Goal: Task Accomplishment & Management: Manage account settings

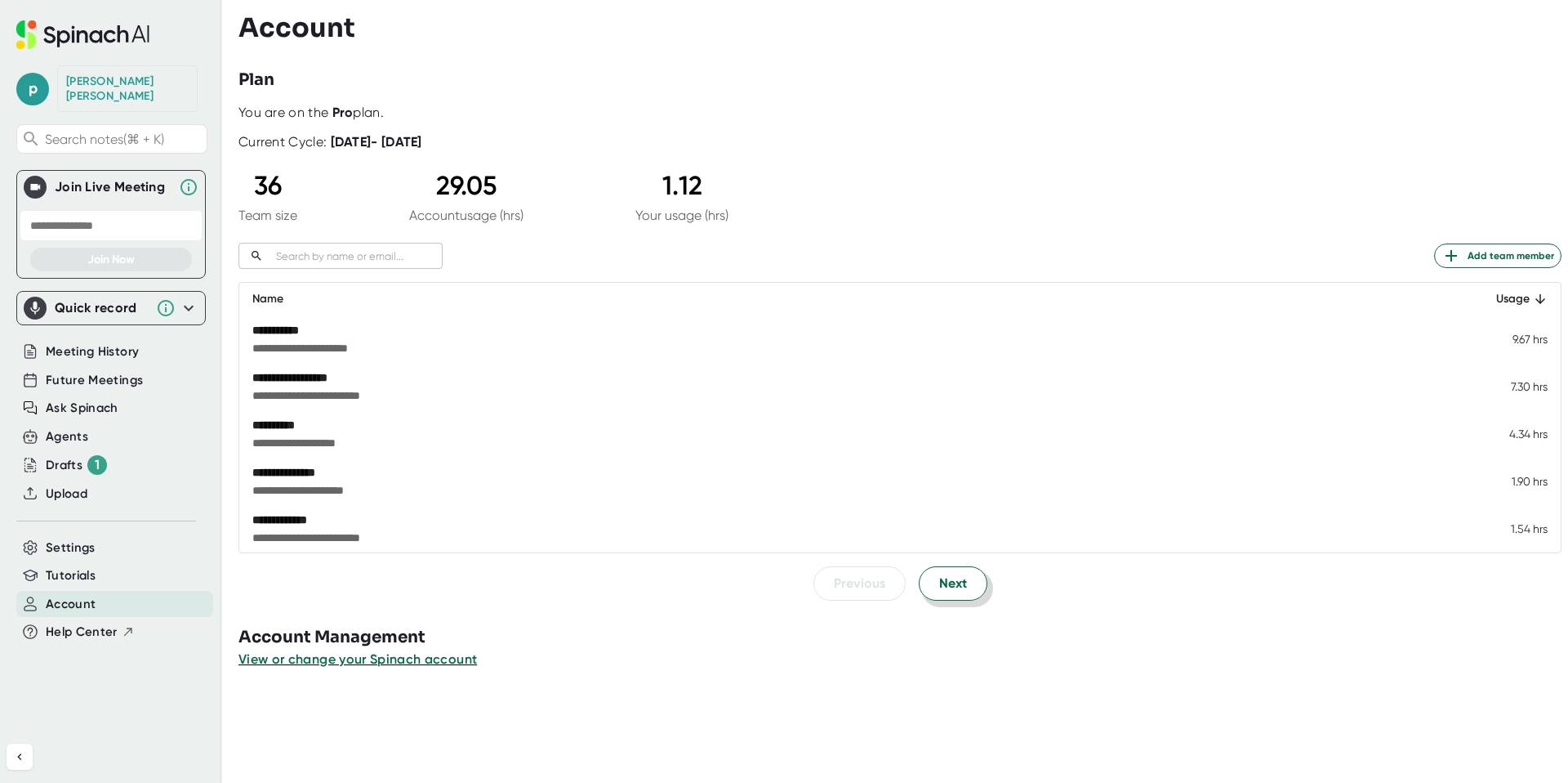
click at [947, 591] on span "Next" at bounding box center [952, 583] width 28 height 19
click at [955, 589] on span "Next" at bounding box center [952, 583] width 28 height 19
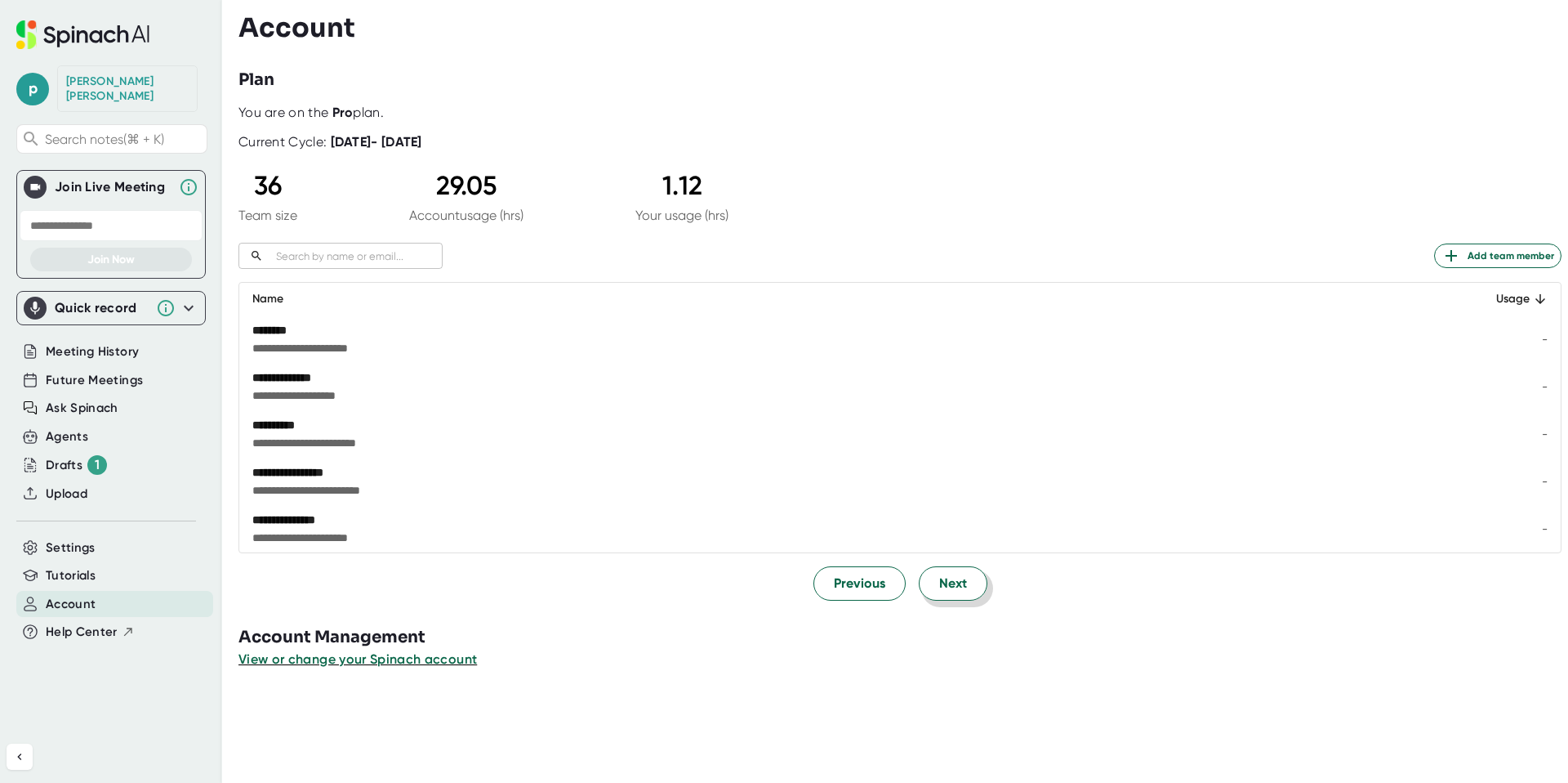
click at [955, 589] on span "Next" at bounding box center [952, 583] width 28 height 19
click at [955, 589] on span "Next" at bounding box center [952, 584] width 28 height 19
click at [955, 589] on div "**********" at bounding box center [903, 392] width 1329 height 783
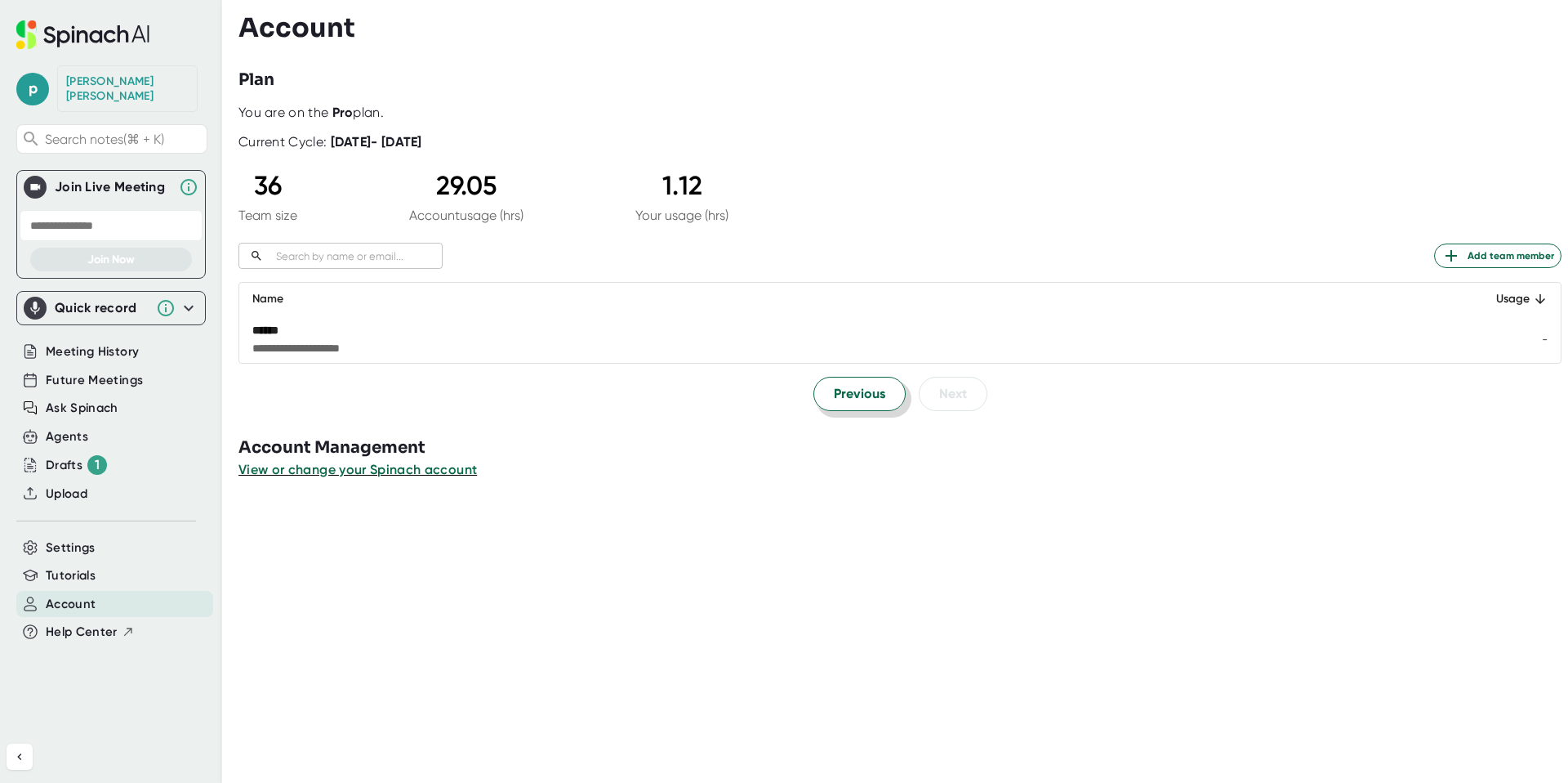
click at [859, 393] on span "Previous" at bounding box center [859, 393] width 51 height 19
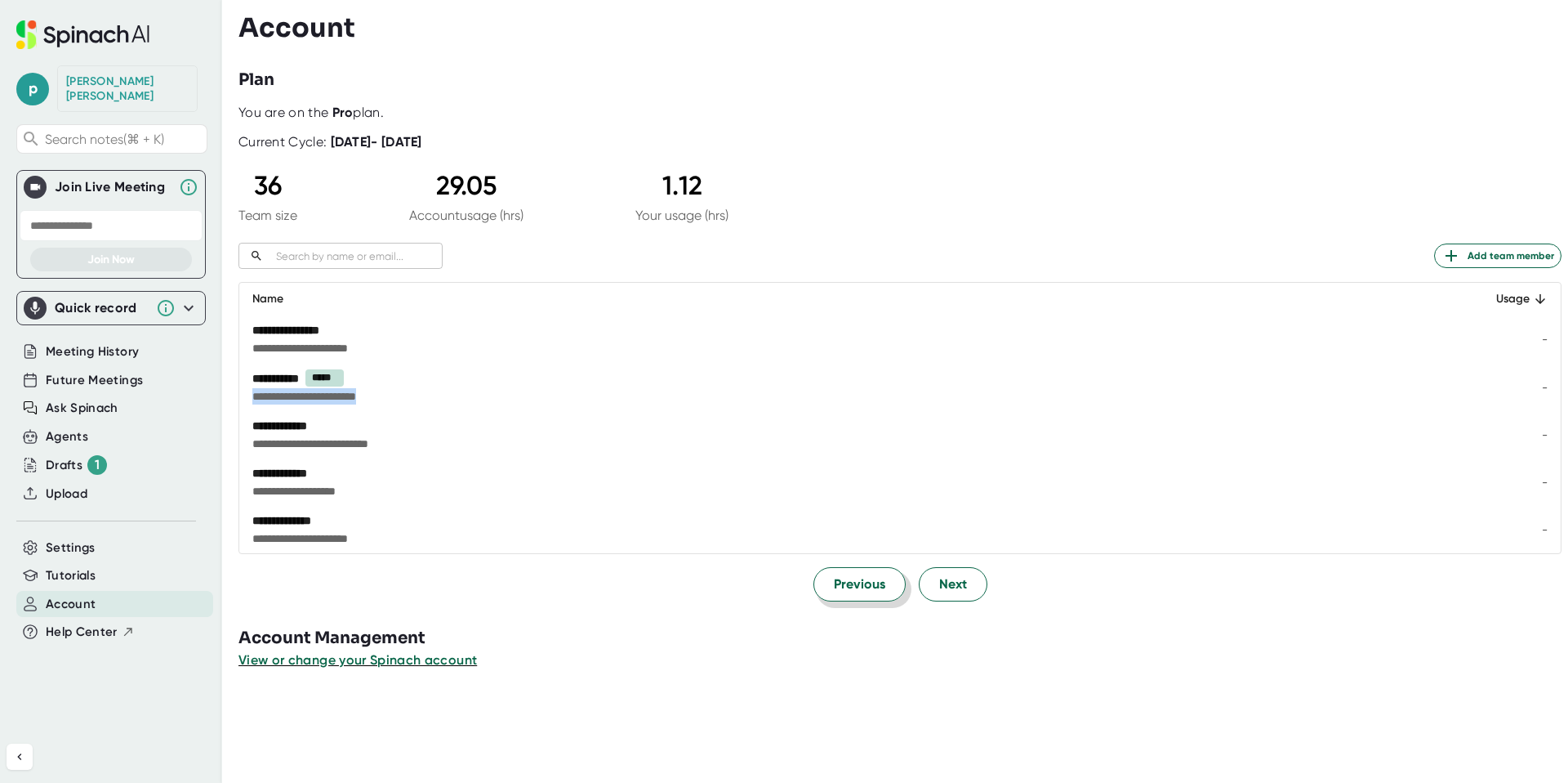
click at [859, 393] on span "**********" at bounding box center [704, 396] width 903 height 17
click at [872, 594] on span "Previous" at bounding box center [859, 584] width 51 height 19
click at [872, 594] on span "Previous" at bounding box center [859, 583] width 51 height 19
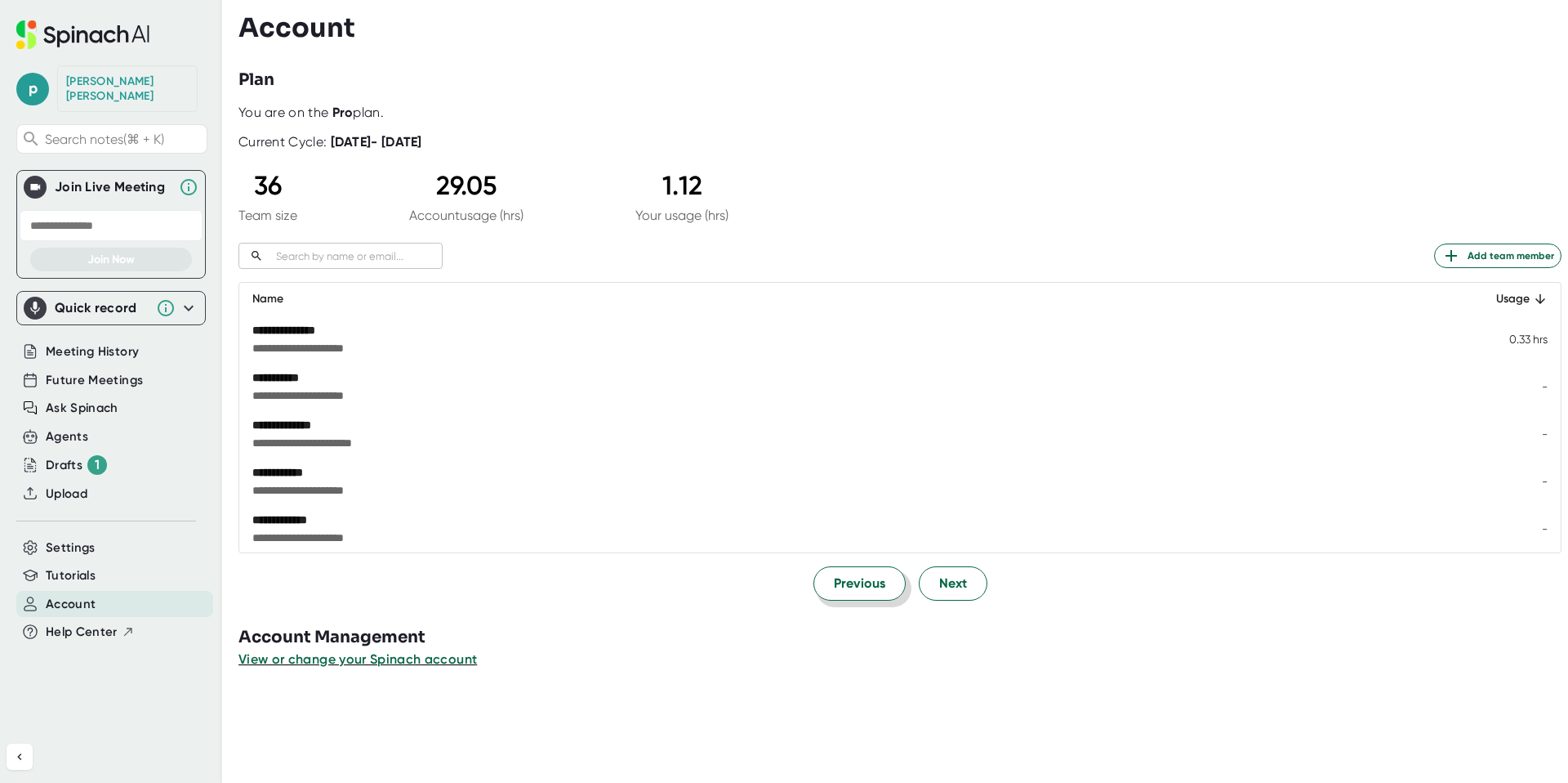
click at [872, 594] on span "Previous" at bounding box center [859, 583] width 51 height 19
drag, startPoint x: 501, startPoint y: 191, endPoint x: 421, endPoint y: 191, distance: 80.0
click at [421, 191] on div "29.05" at bounding box center [466, 186] width 115 height 31
click at [383, 661] on span "View or change your Spinach account" at bounding box center [358, 659] width 240 height 16
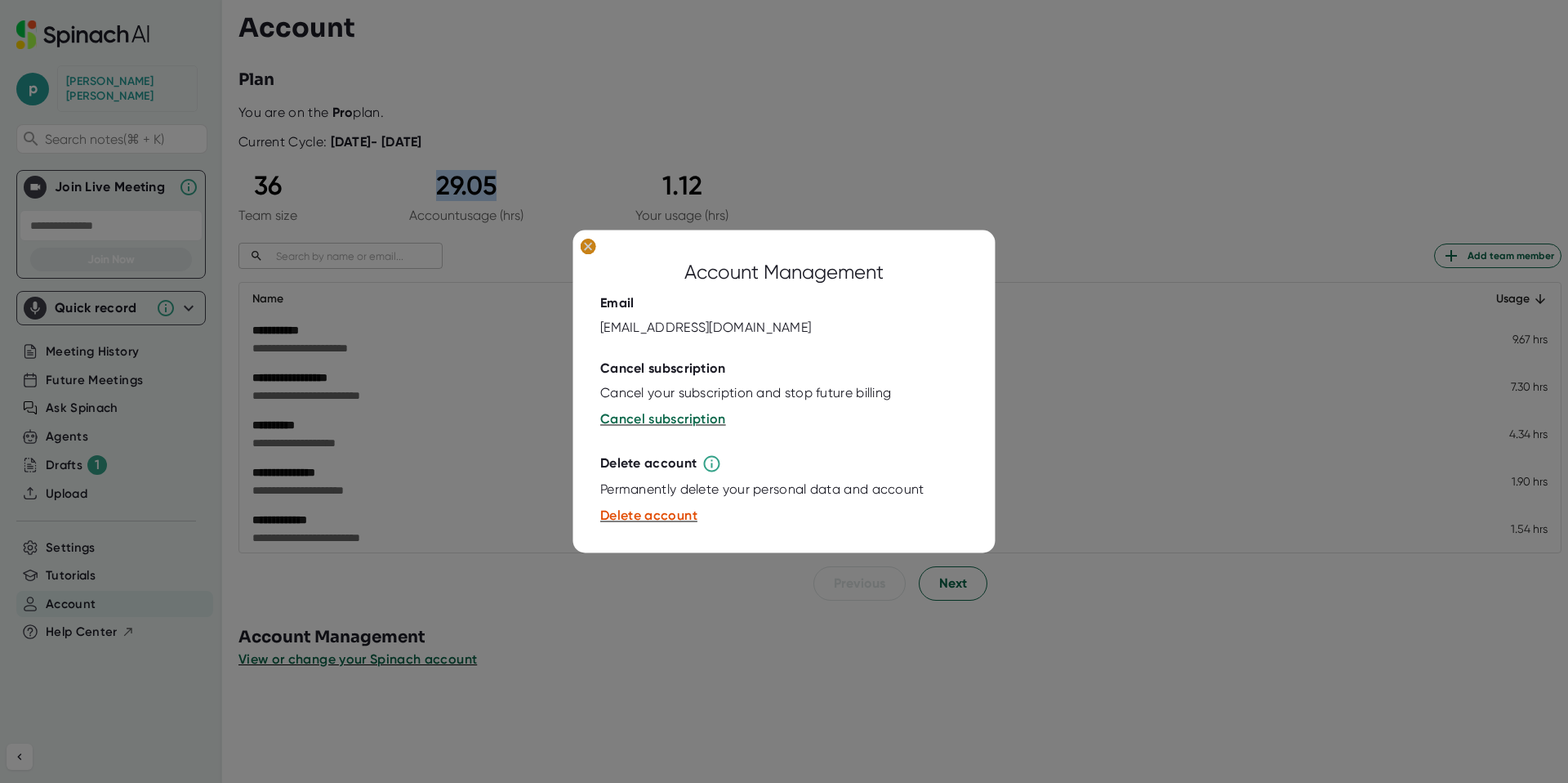
click at [588, 244] on ellipse at bounding box center [587, 247] width 16 height 17
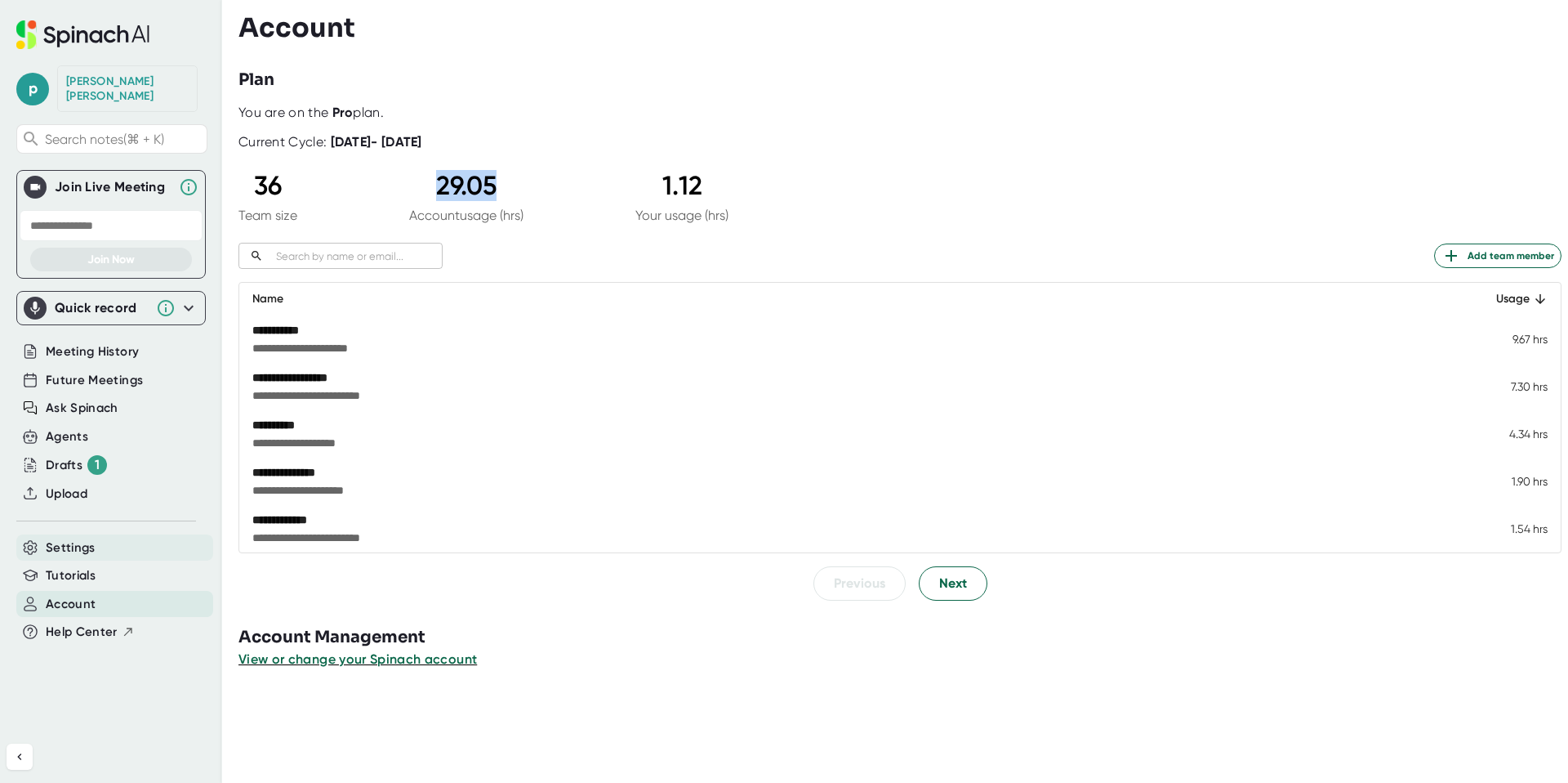
click at [74, 538] on span "Settings" at bounding box center [70, 547] width 50 height 18
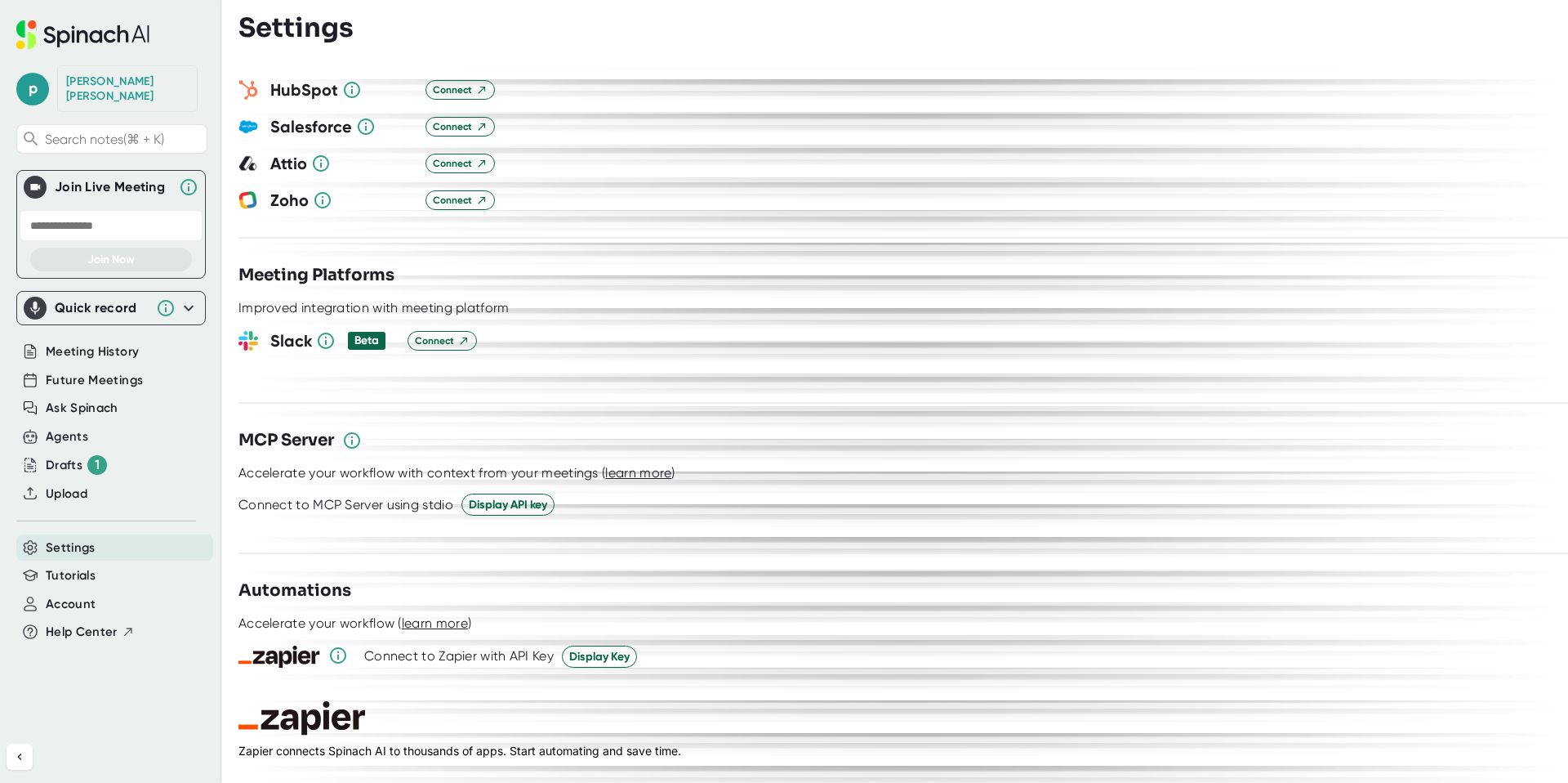
scroll to position [1883, 0]
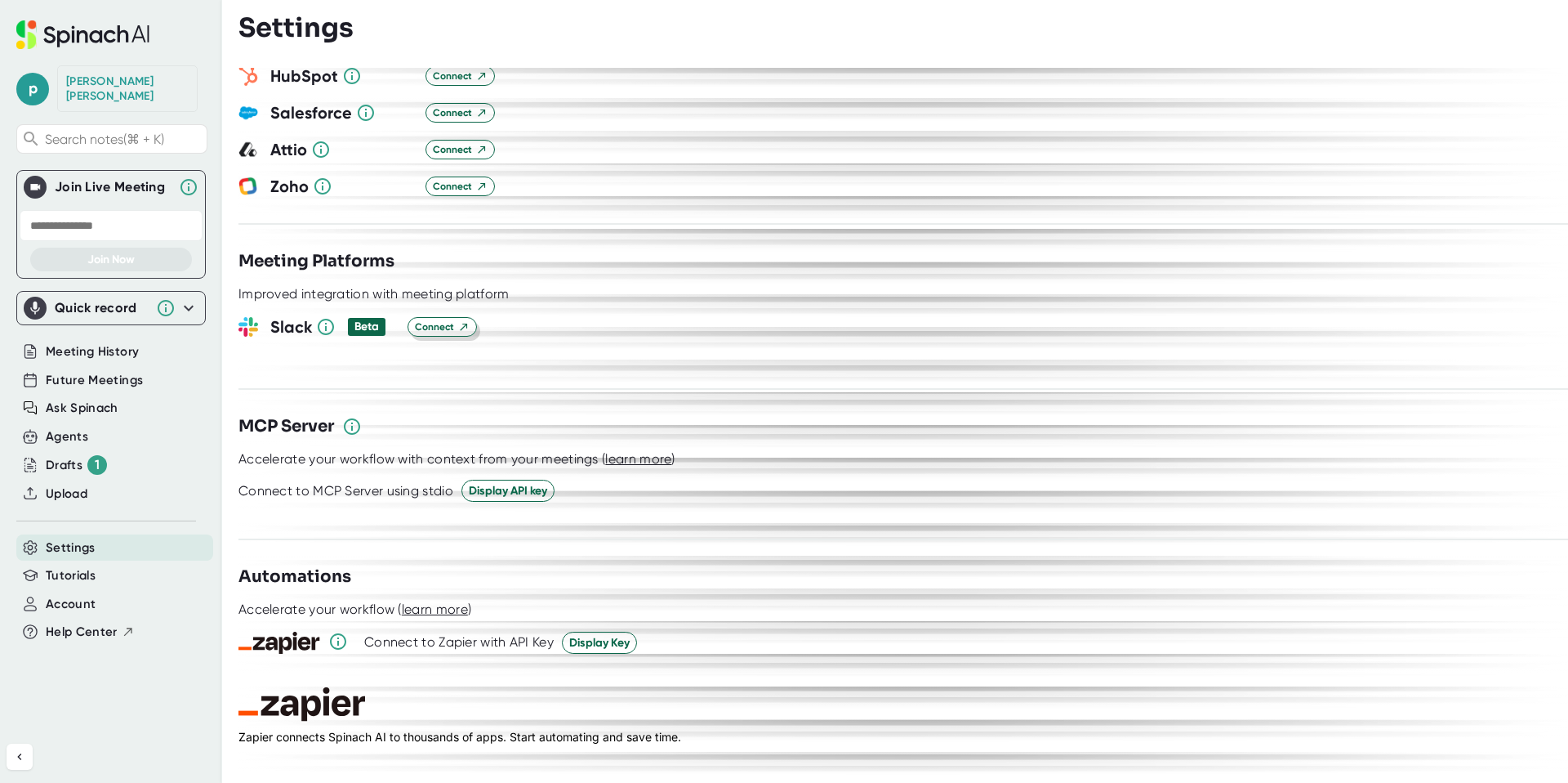
click at [446, 320] on span "Connect" at bounding box center [442, 326] width 54 height 15
